Goal: Task Accomplishment & Management: Manage account settings

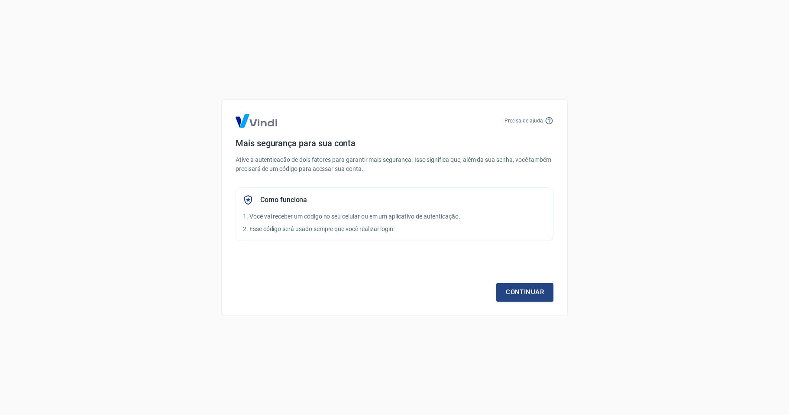
click at [523, 281] on div "Continuar" at bounding box center [395, 277] width 318 height 50
click at [516, 287] on link "Continuar" at bounding box center [524, 292] width 57 height 18
